Goal: Transaction & Acquisition: Obtain resource

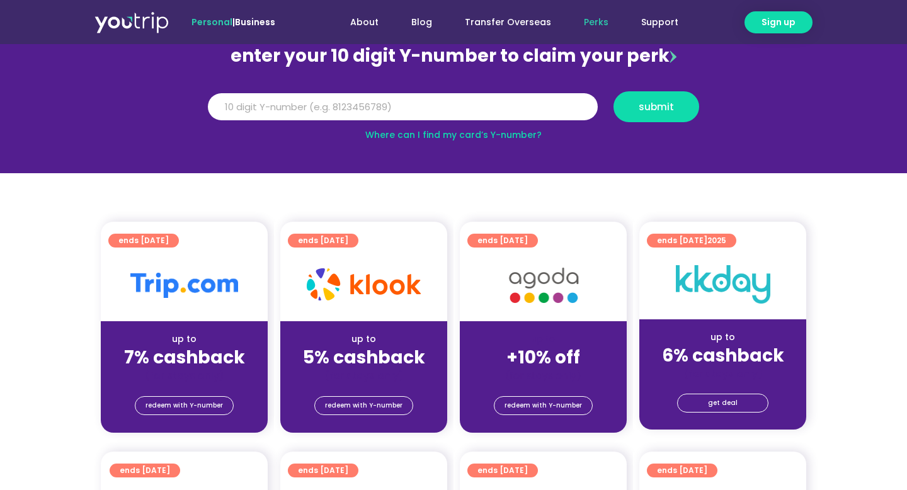
scroll to position [140, 0]
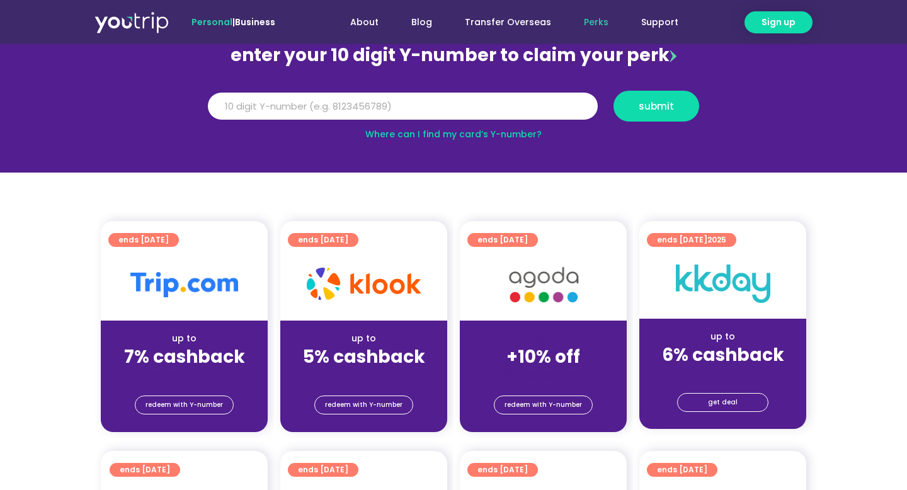
click at [387, 342] on div "up to" at bounding box center [363, 338] width 147 height 13
click at [377, 405] on span "redeem with Y-number" at bounding box center [363, 405] width 77 height 18
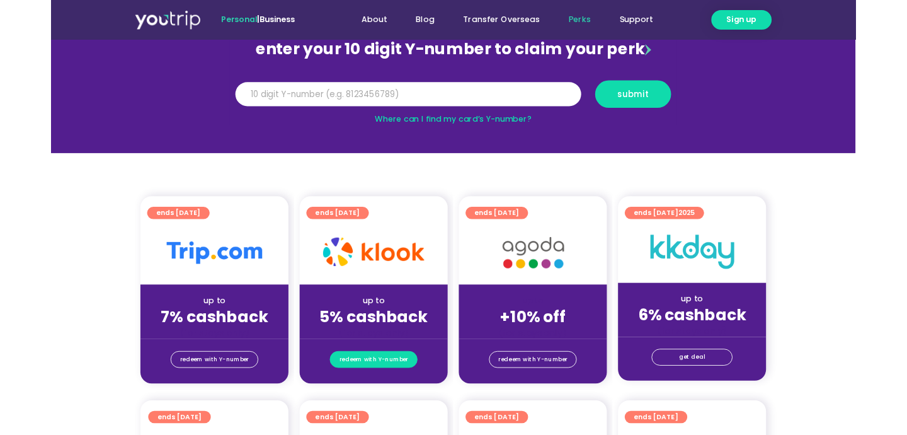
scroll to position [139, 0]
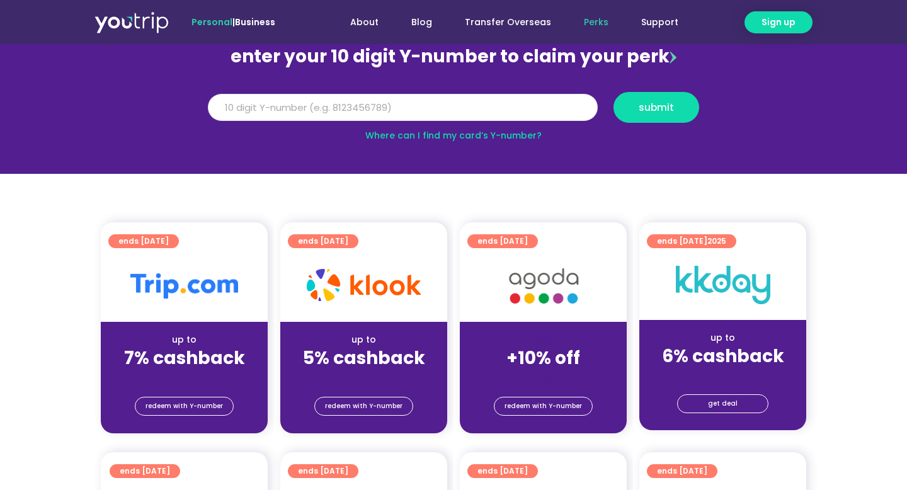
click at [443, 106] on input "Y Number" at bounding box center [403, 108] width 390 height 28
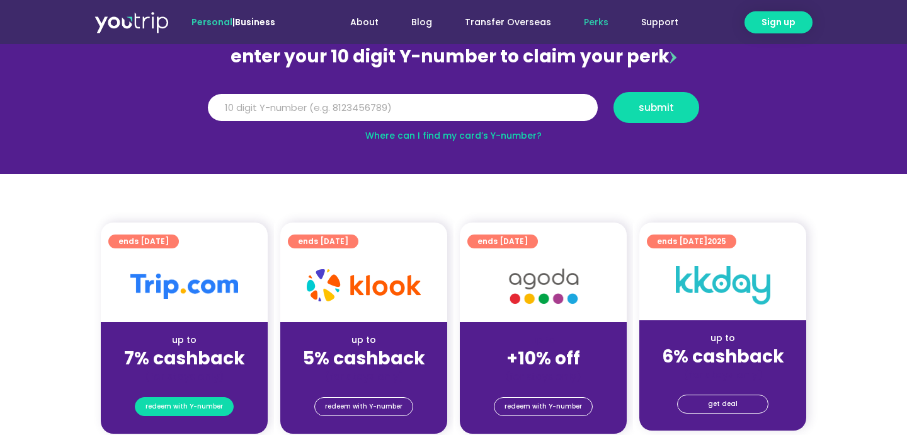
click at [186, 403] on span "redeem with Y-number" at bounding box center [184, 407] width 77 height 18
click at [404, 107] on input "Y Number" at bounding box center [403, 108] width 390 height 28
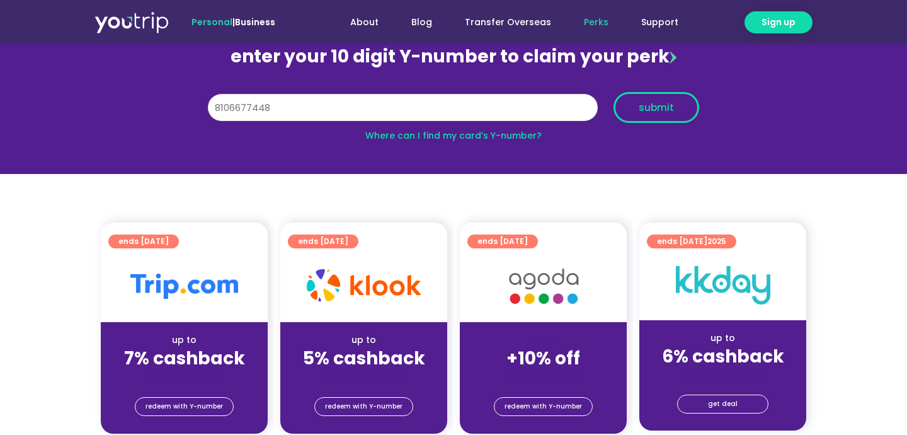
type input "8106677448"
click at [636, 97] on button "submit" at bounding box center [657, 107] width 86 height 31
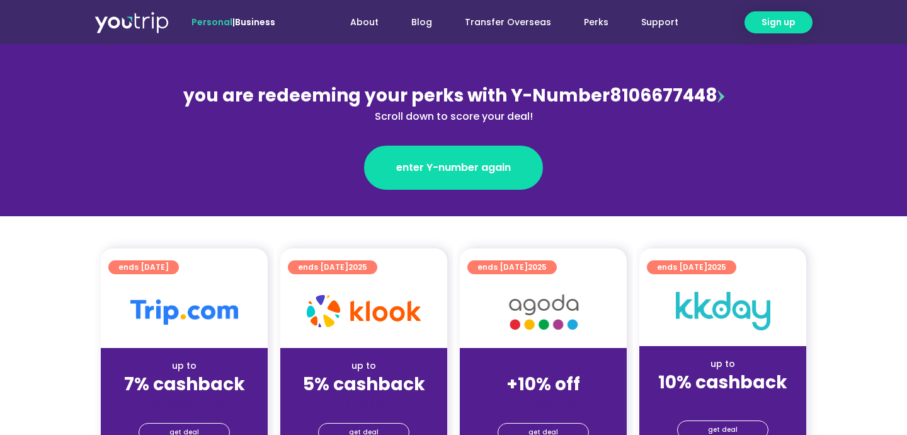
scroll to position [170, 0]
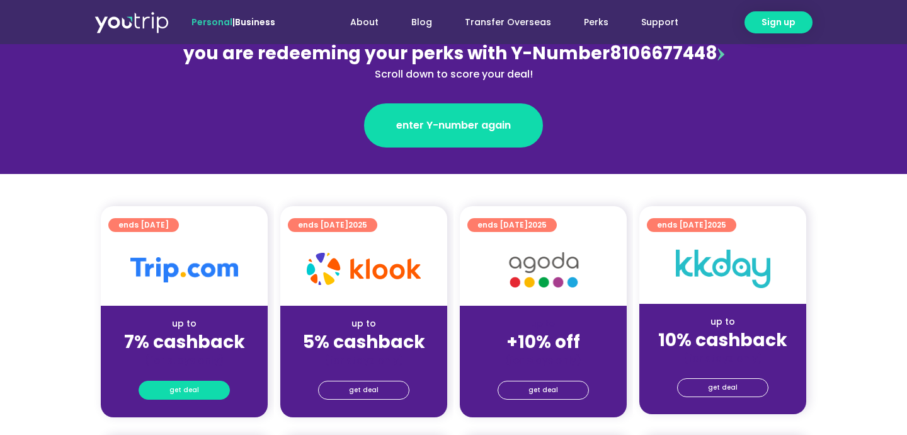
click at [199, 395] on link "get deal" at bounding box center [184, 389] width 91 height 19
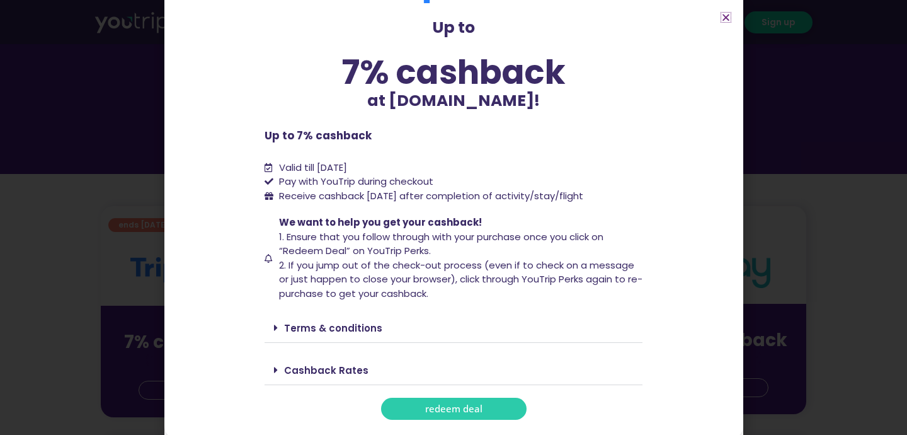
scroll to position [55, 0]
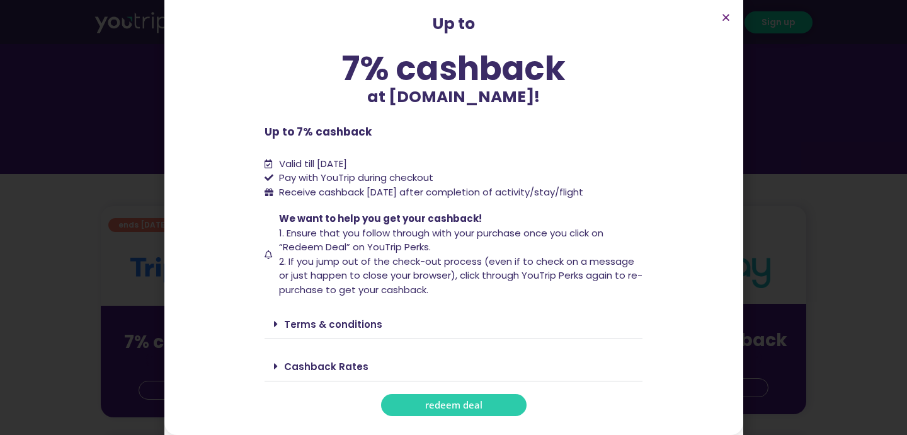
click at [347, 338] on div "Terms & conditions" at bounding box center [454, 324] width 378 height 30
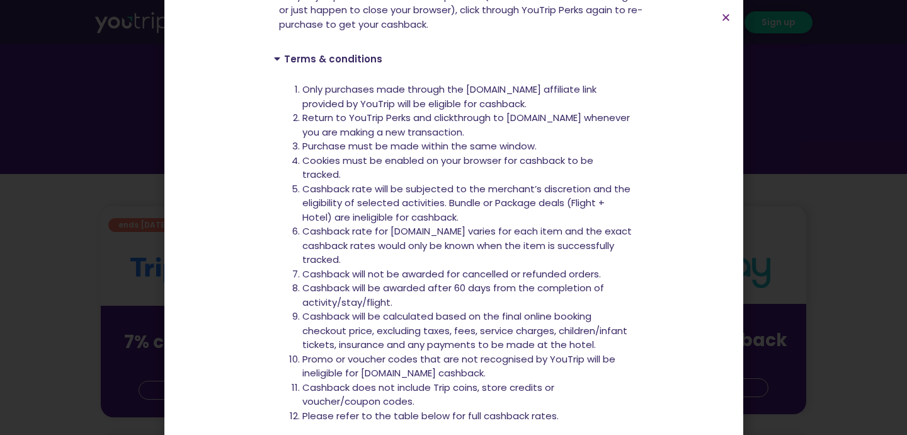
scroll to position [428, 0]
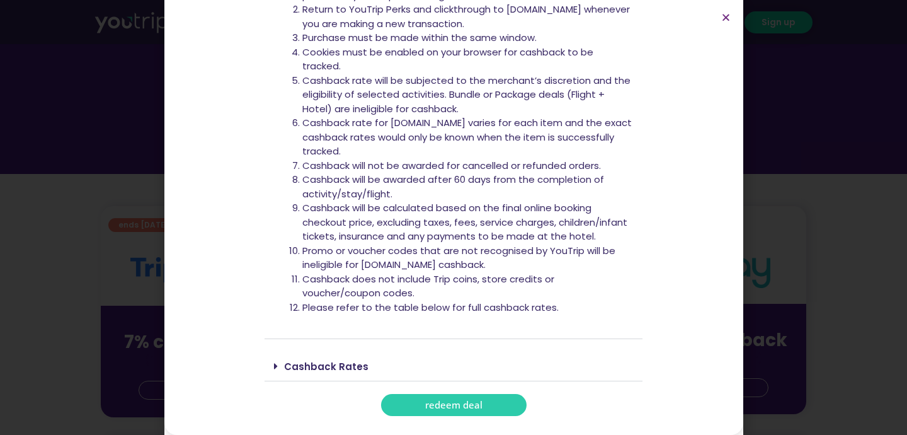
click at [342, 372] on link "Cashback Rates" at bounding box center [326, 366] width 84 height 13
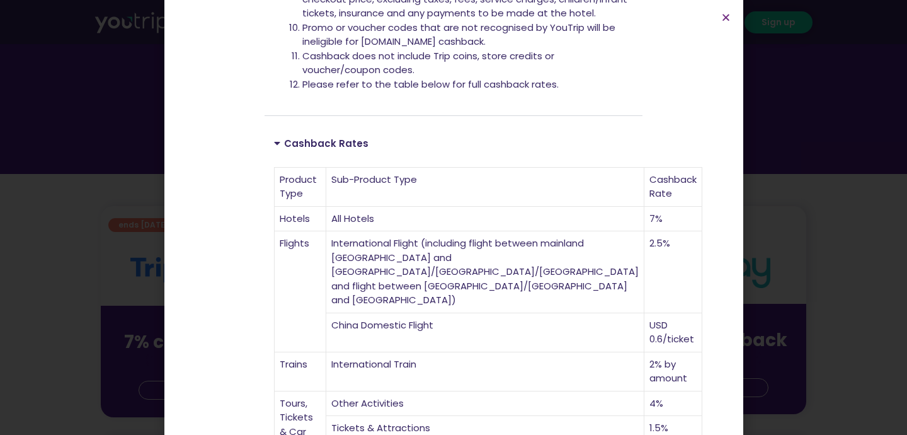
scroll to position [844, 0]
